Goal: Information Seeking & Learning: Learn about a topic

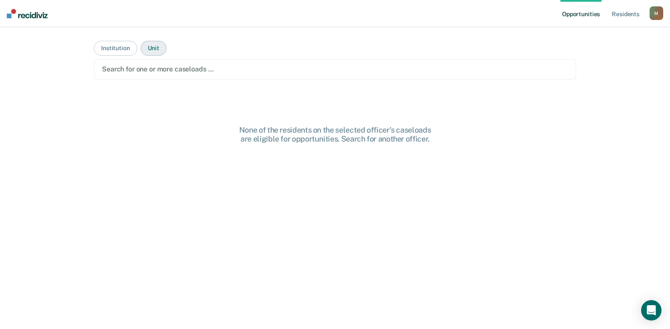
click at [144, 50] on button "Unit" at bounding box center [154, 48] width 26 height 15
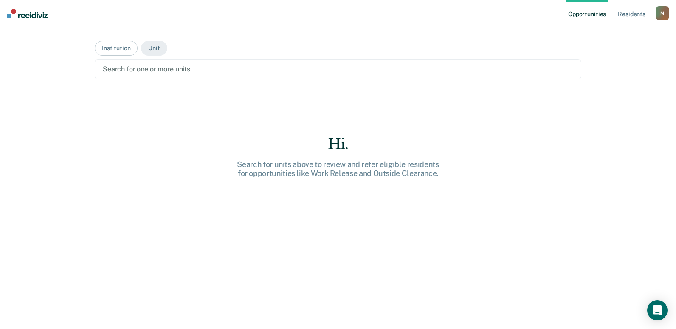
click at [144, 72] on div at bounding box center [338, 69] width 471 height 10
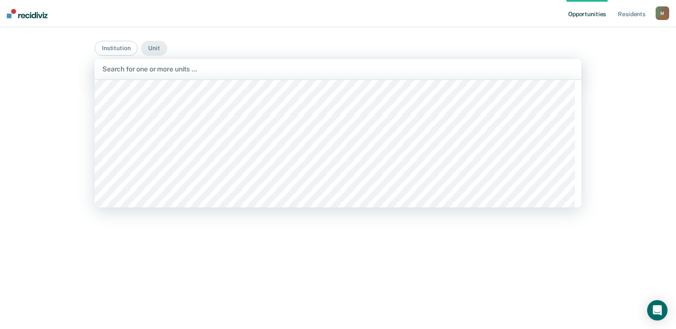
scroll to position [4759, 0]
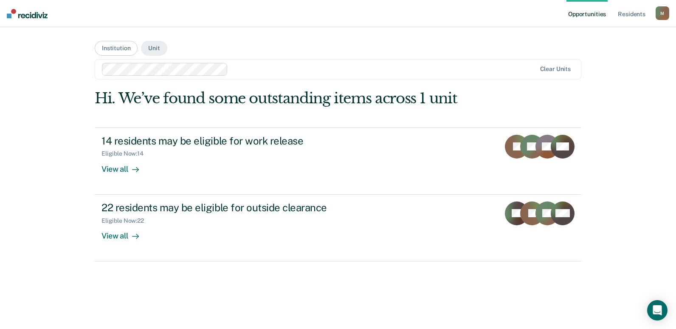
click at [326, 68] on div at bounding box center [384, 69] width 305 height 10
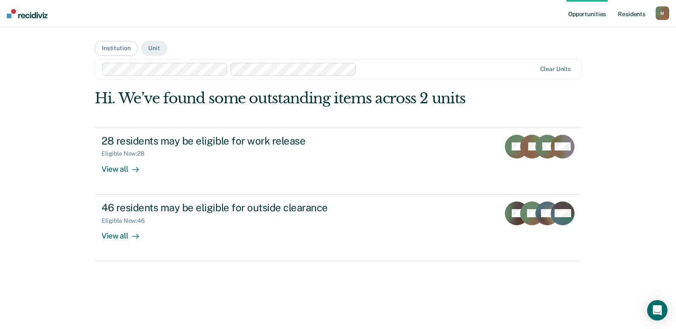
click at [631, 16] on link "Resident s" at bounding box center [632, 13] width 31 height 27
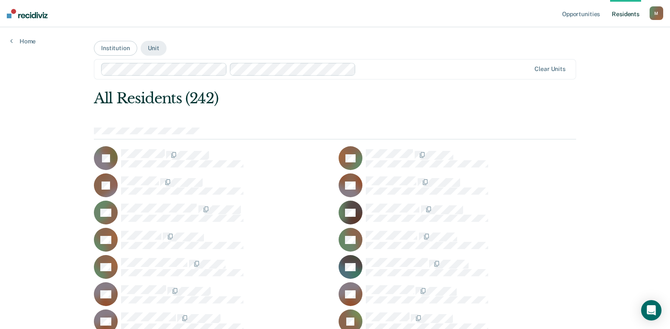
scroll to position [42, 0]
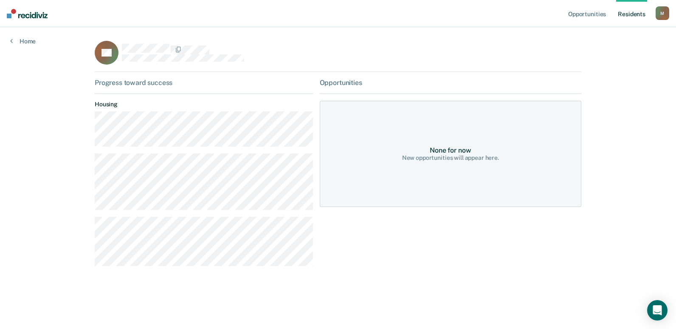
click at [549, 50] on div "PA" at bounding box center [338, 56] width 487 height 31
click at [21, 42] on link "Home" at bounding box center [22, 41] width 25 height 8
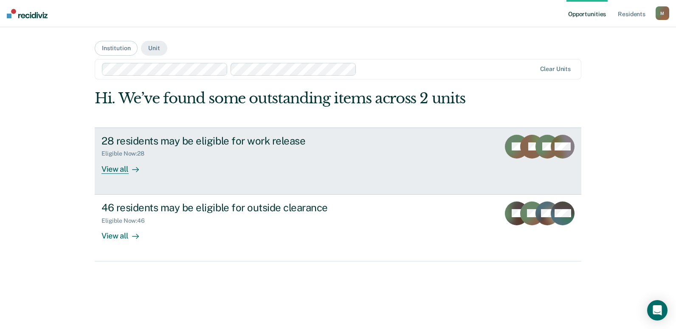
click at [256, 161] on div "28 residents may be eligible for work release Eligible Now : 28 View all" at bounding box center [261, 154] width 319 height 39
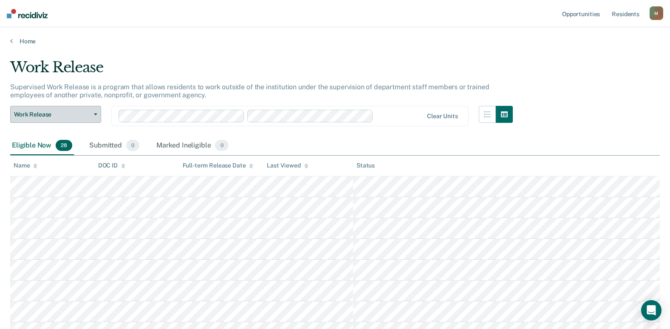
click at [96, 119] on button "Work Release" at bounding box center [55, 114] width 91 height 17
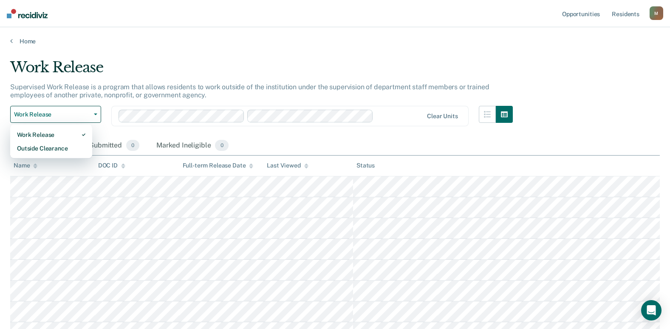
click at [161, 83] on p "Supervised Work Release is a program that allows residents to work outside of t…" at bounding box center [249, 91] width 479 height 16
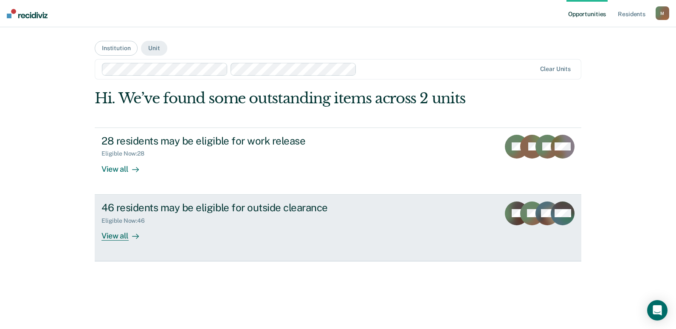
click at [252, 198] on link "46 residents may be eligible for outside clearance Eligible Now : 46 View all L…" at bounding box center [338, 228] width 487 height 67
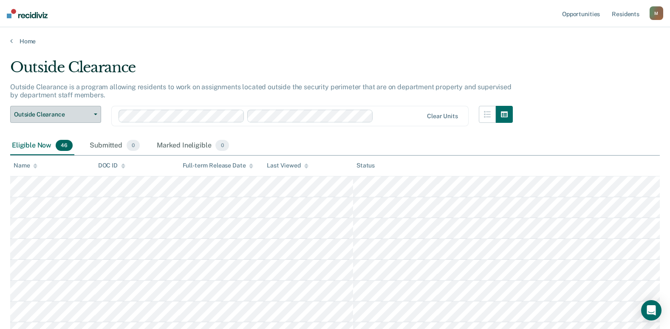
click at [90, 114] on span "Outside Clearance" at bounding box center [52, 114] width 76 height 7
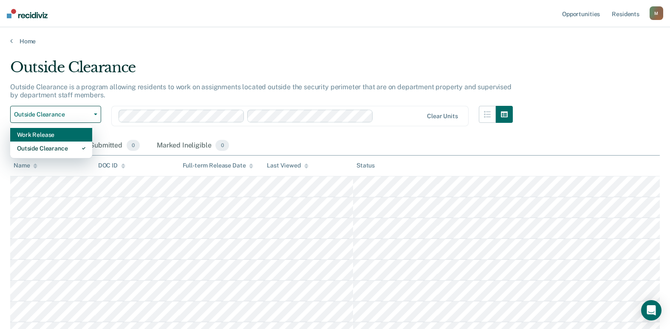
click at [68, 135] on div "Work Release" at bounding box center [51, 135] width 68 height 14
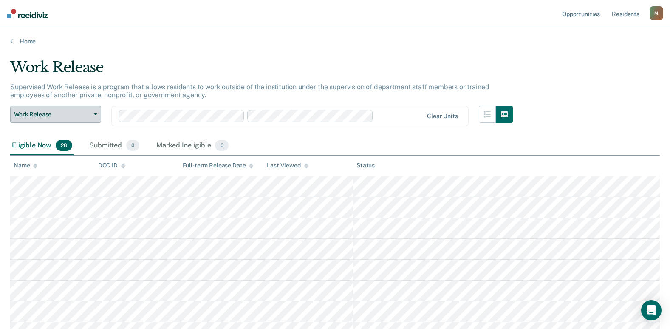
click at [70, 111] on span "Work Release" at bounding box center [52, 114] width 76 height 7
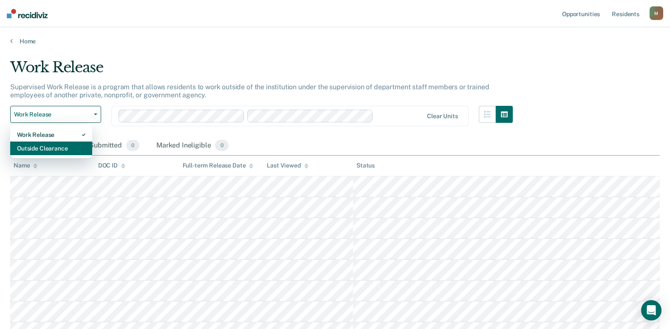
click at [73, 145] on div "Outside Clearance" at bounding box center [51, 148] width 68 height 14
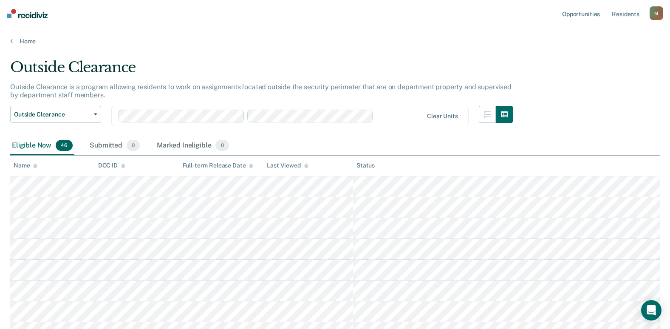
click at [12, 37] on div "Home" at bounding box center [335, 36] width 670 height 18
click at [10, 38] on icon at bounding box center [11, 40] width 3 height 7
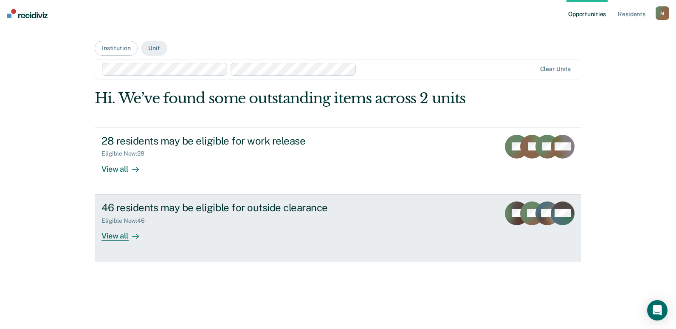
click at [253, 206] on div "46 residents may be eligible for outside clearance" at bounding box center [251, 207] width 298 height 12
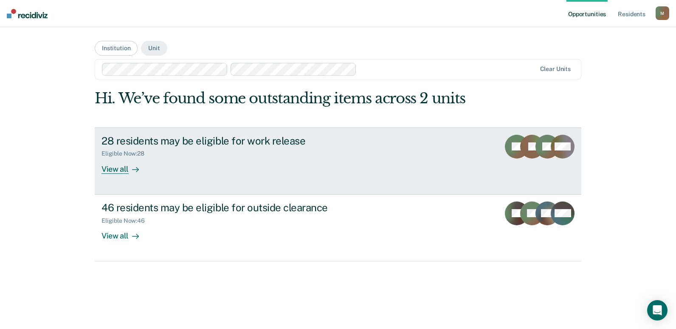
click at [123, 167] on div "View all" at bounding box center [126, 165] width 48 height 17
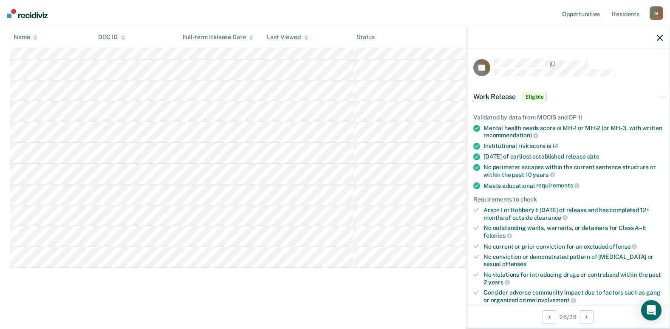
scroll to position [127, 0]
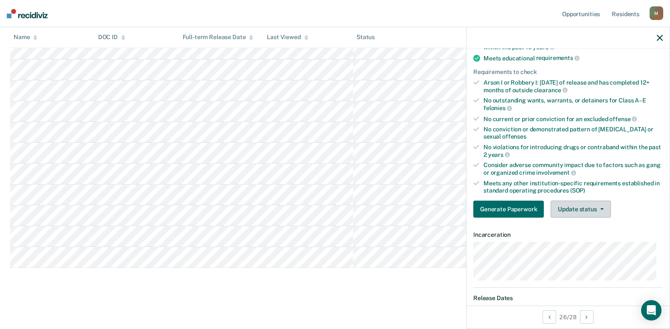
click at [594, 204] on button "Update status" at bounding box center [581, 209] width 60 height 17
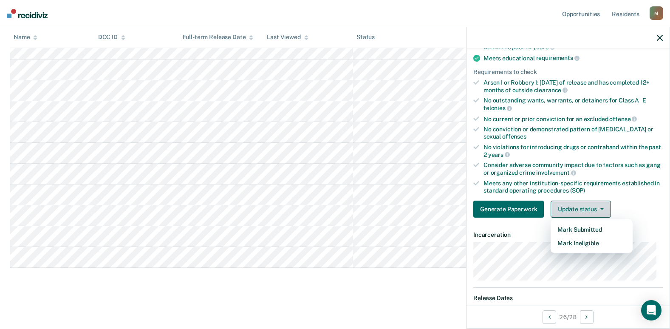
click at [591, 208] on button "Update status" at bounding box center [581, 209] width 60 height 17
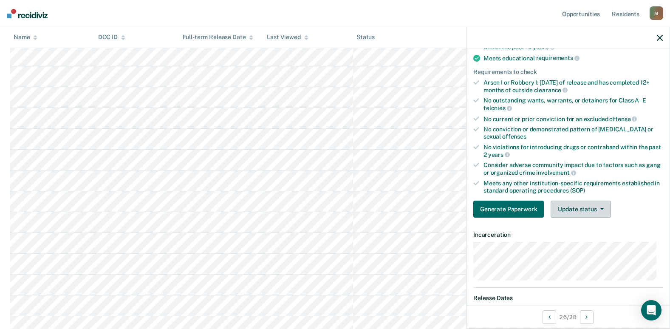
scroll to position [0, 0]
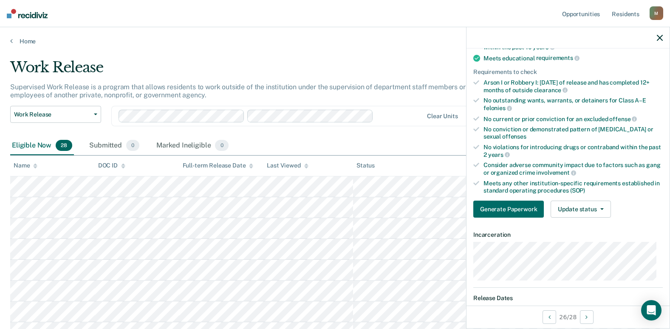
drag, startPoint x: 662, startPoint y: 34, endPoint x: 654, endPoint y: 37, distance: 7.8
click at [660, 34] on button "button" at bounding box center [660, 37] width 6 height 7
